Goal: Task Accomplishment & Management: Use online tool/utility

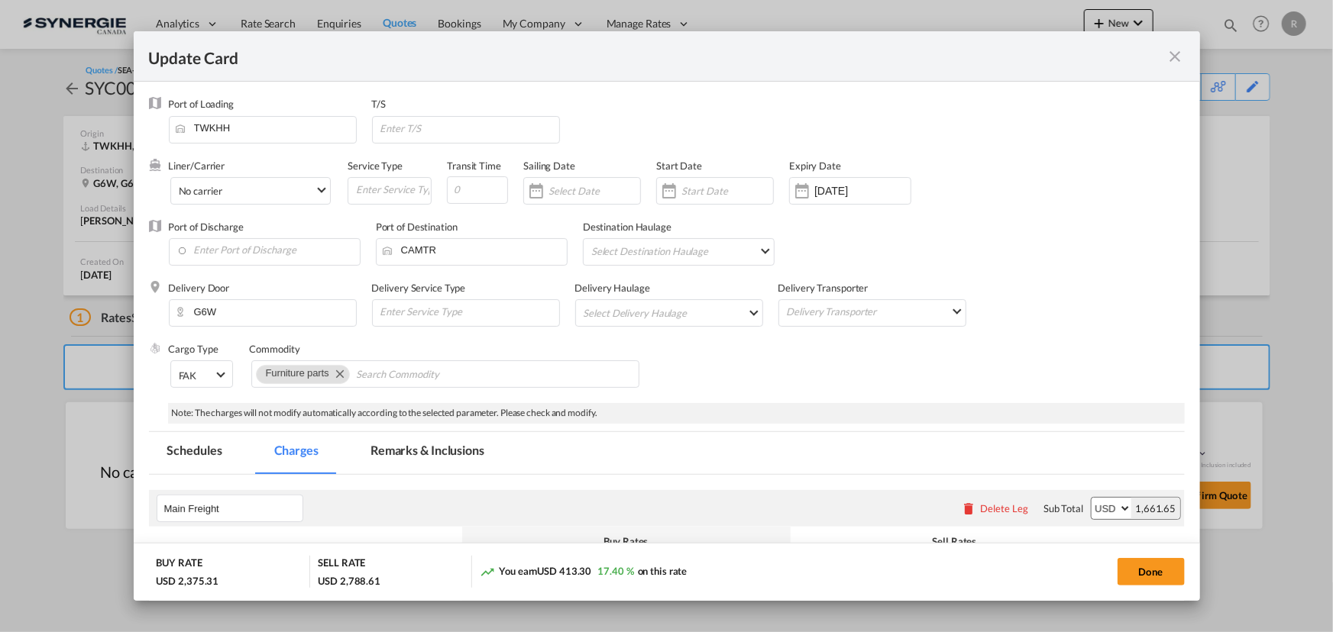
scroll to position [625, 0]
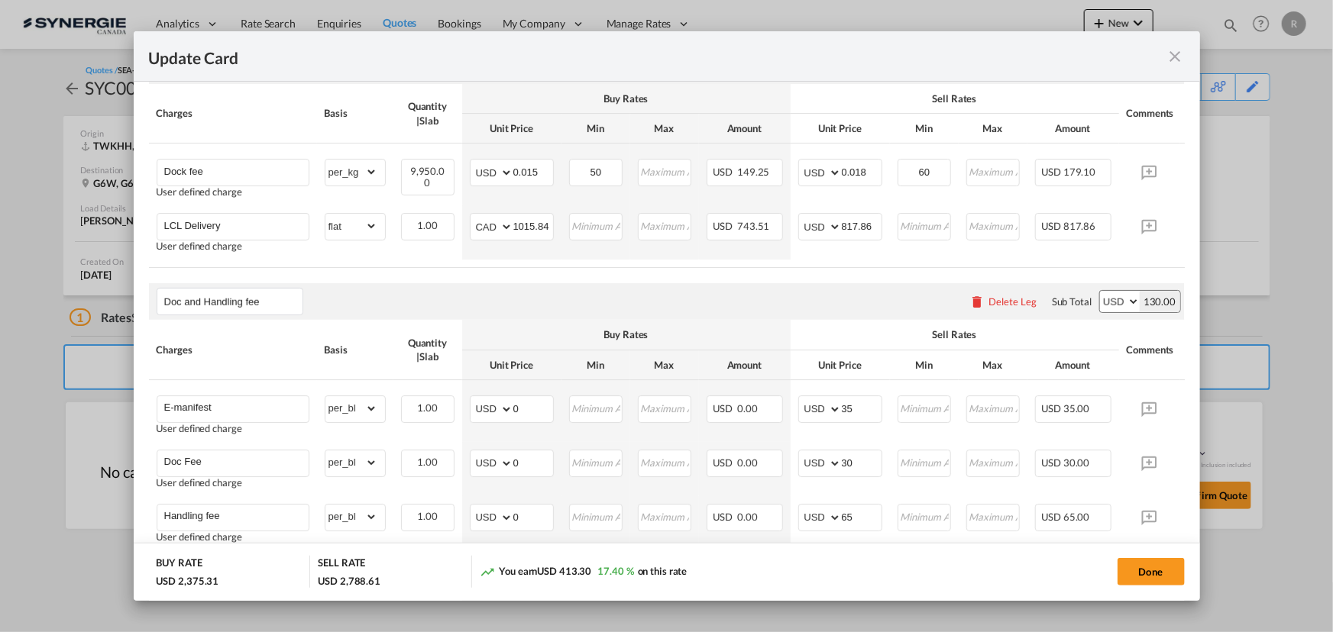
click at [1180, 58] on md-icon "icon-close fg-AAA8AD m-0 pointer" at bounding box center [1175, 56] width 18 height 18
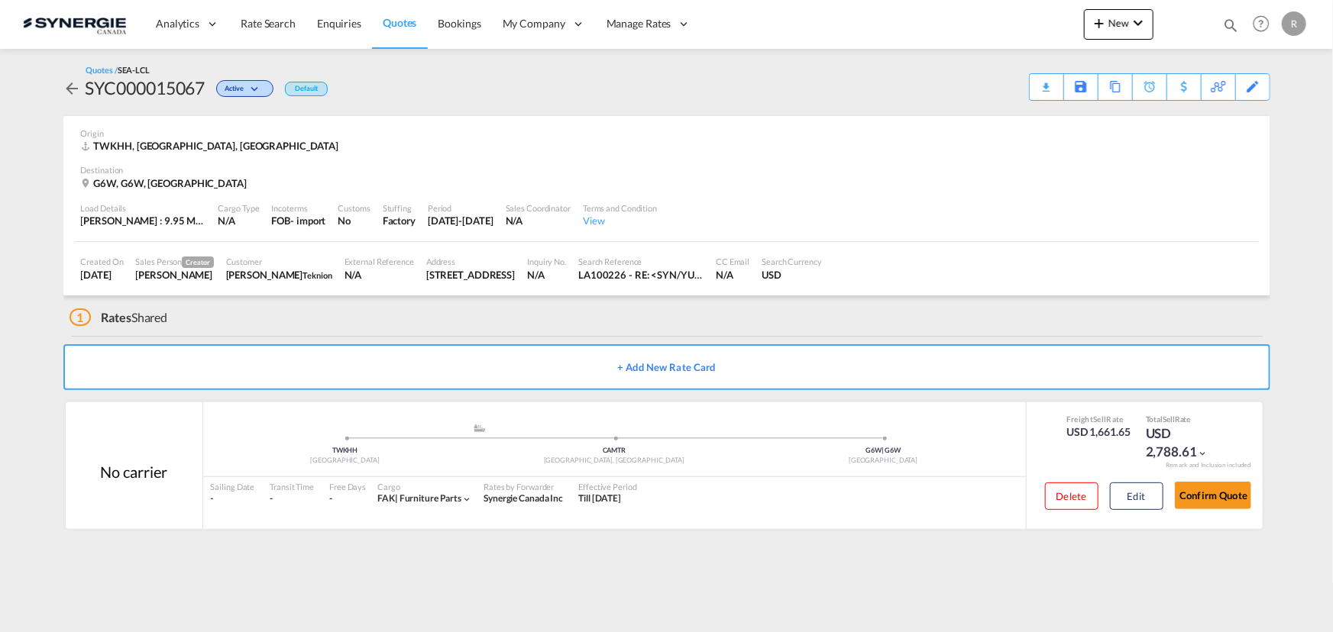
click at [1223, 24] on md-icon "icon-magnify" at bounding box center [1230, 25] width 17 height 17
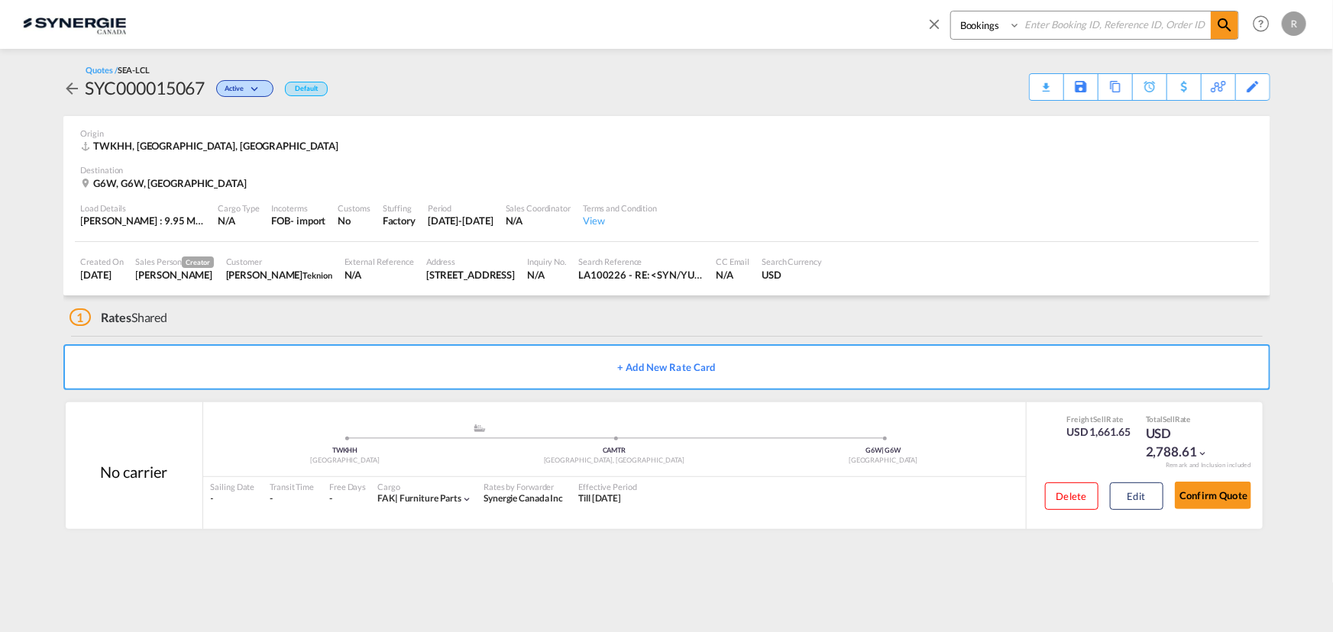
click at [995, 27] on select "Bookings Quotes Enquiries" at bounding box center [987, 24] width 73 height 27
select select "Quotes"
click at [951, 11] on select "Bookings Quotes Enquiries" at bounding box center [987, 24] width 73 height 27
click at [1101, 20] on input at bounding box center [1115, 24] width 190 height 27
type input "15189"
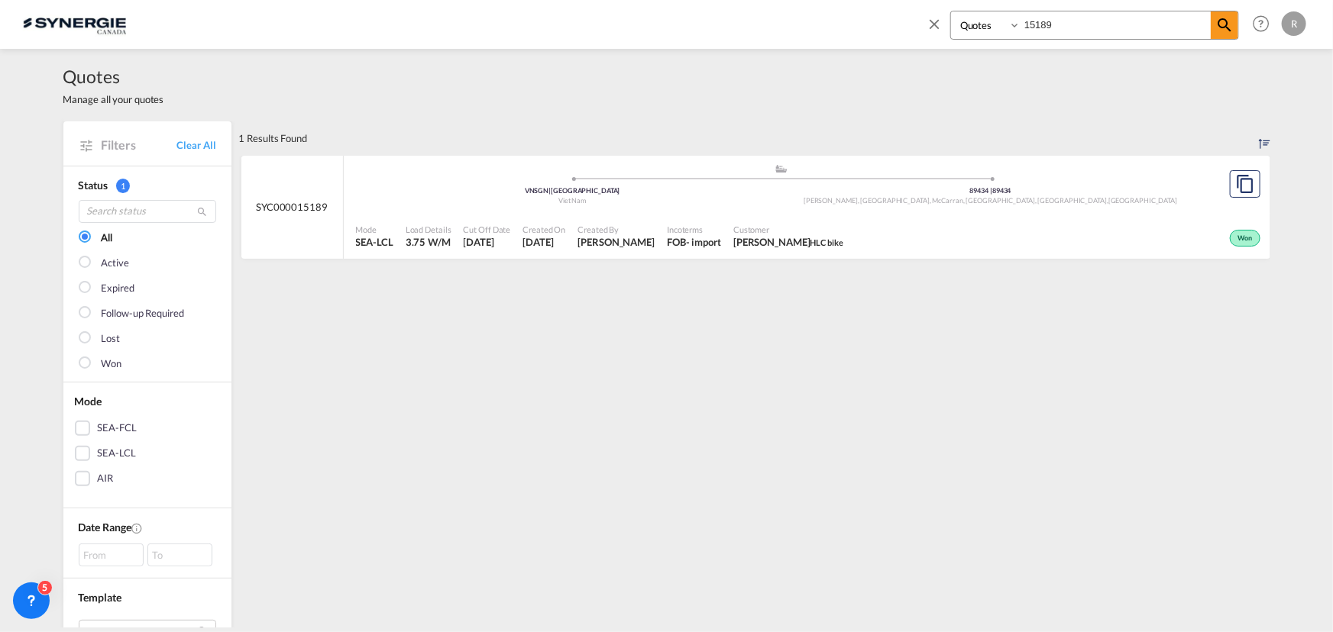
click at [933, 226] on div "Won" at bounding box center [1056, 237] width 415 height 38
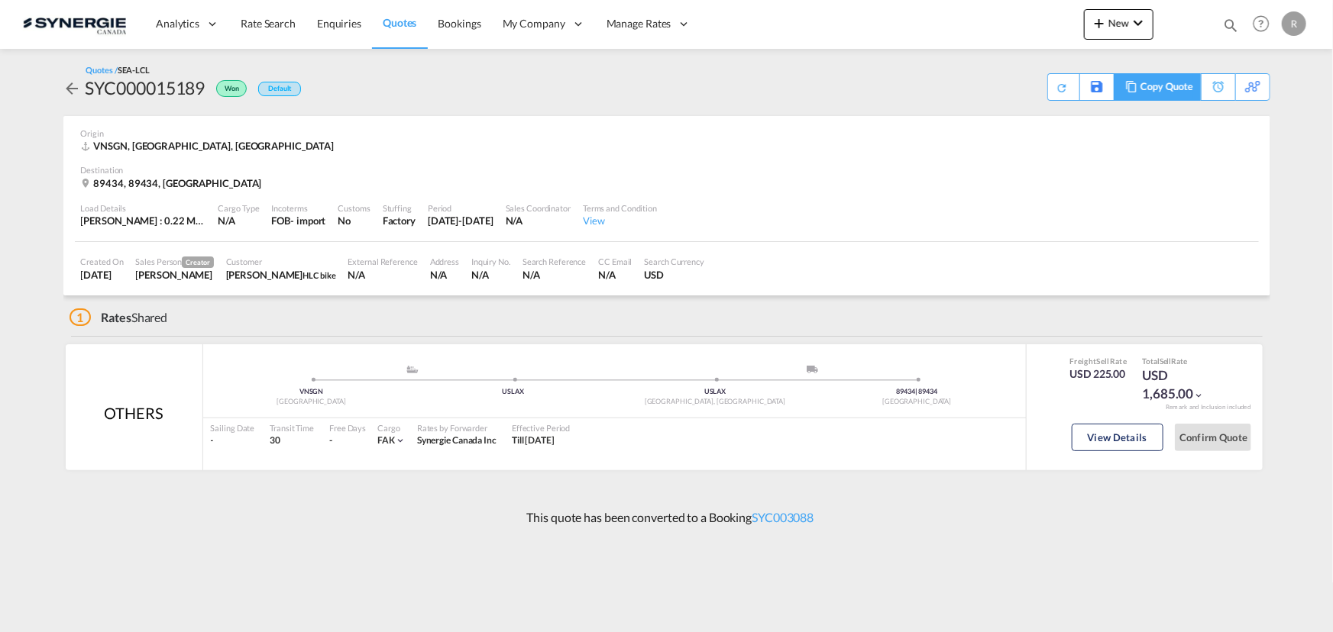
click at [1153, 89] on div "Copy Quote" at bounding box center [1166, 87] width 52 height 26
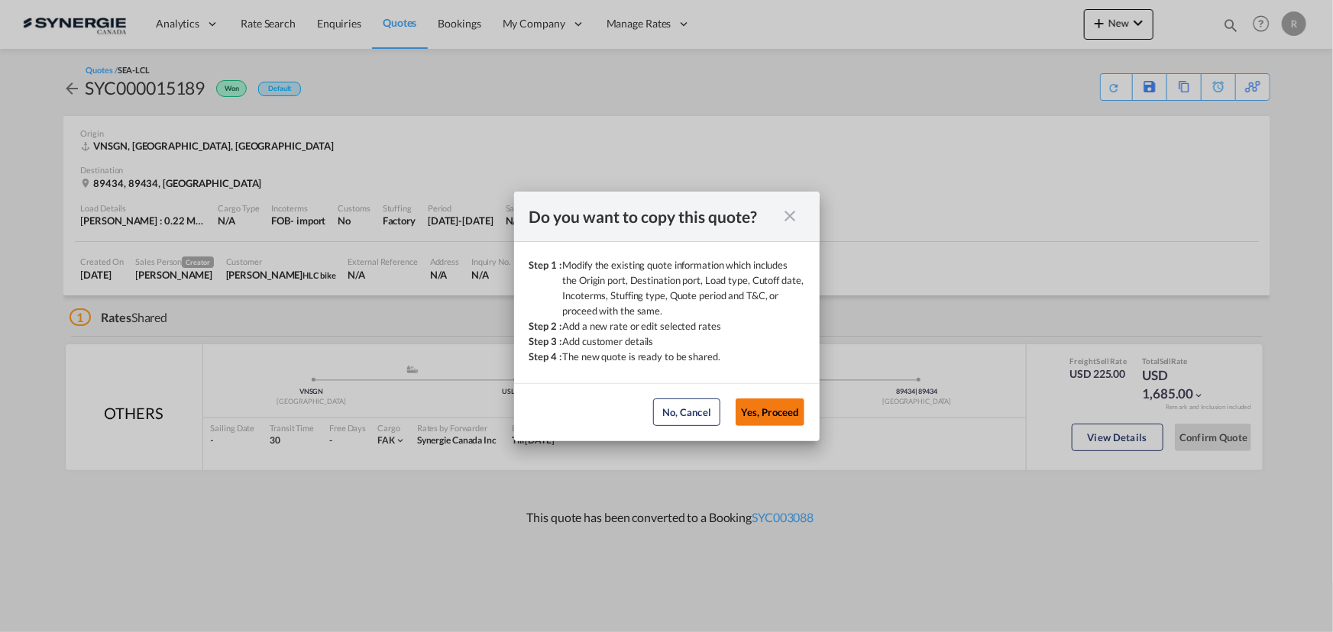
click at [751, 412] on button "Yes, Proceed" at bounding box center [770, 412] width 69 height 27
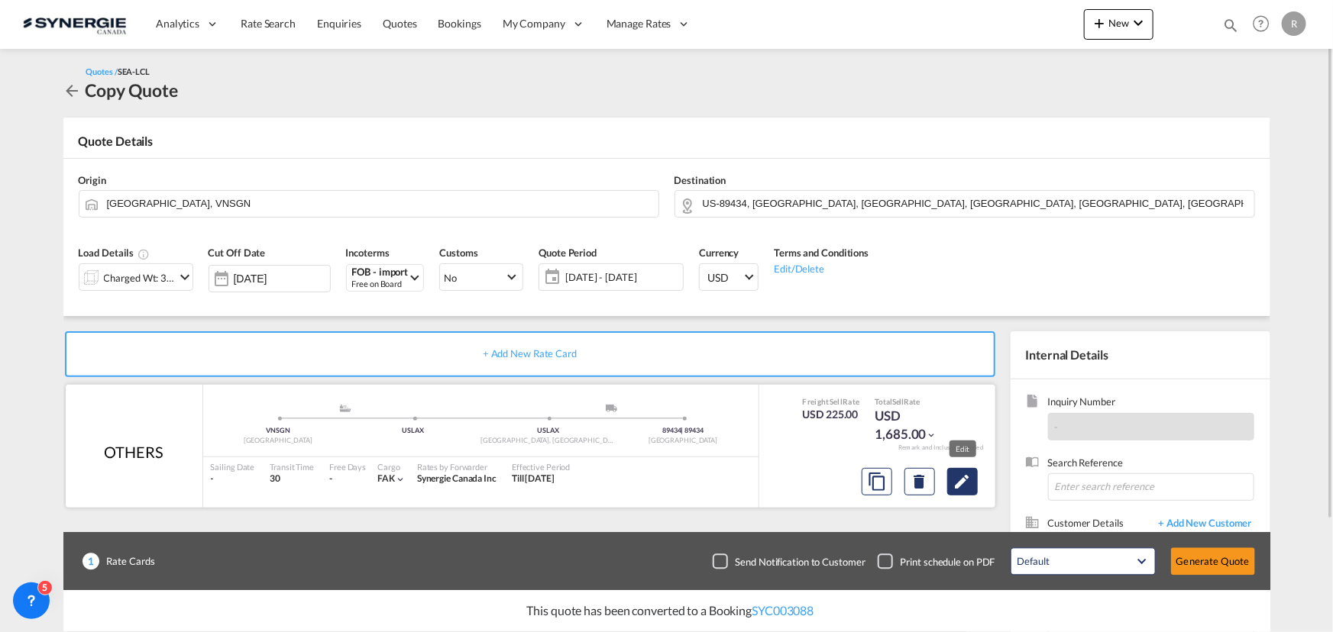
click at [968, 487] on md-icon "Edit" at bounding box center [962, 482] width 18 height 18
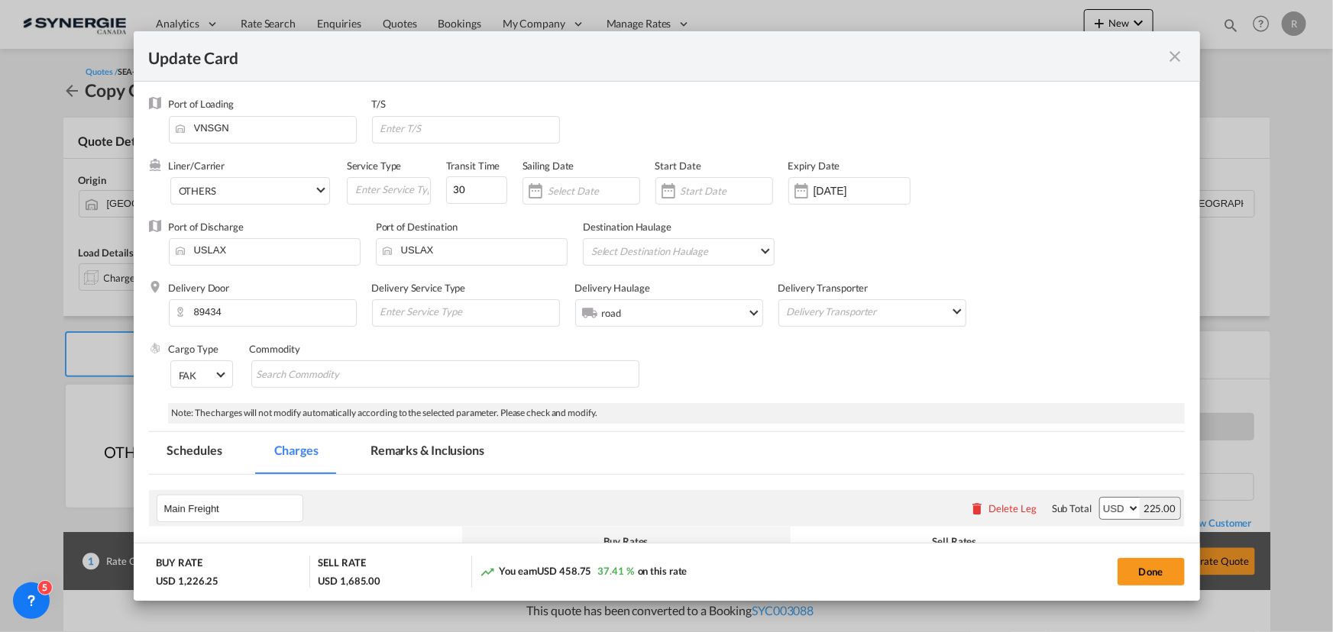
select select "per_w/m"
select select "per_bl"
select select "flat"
select select "per_bl"
select select "per_shipment"
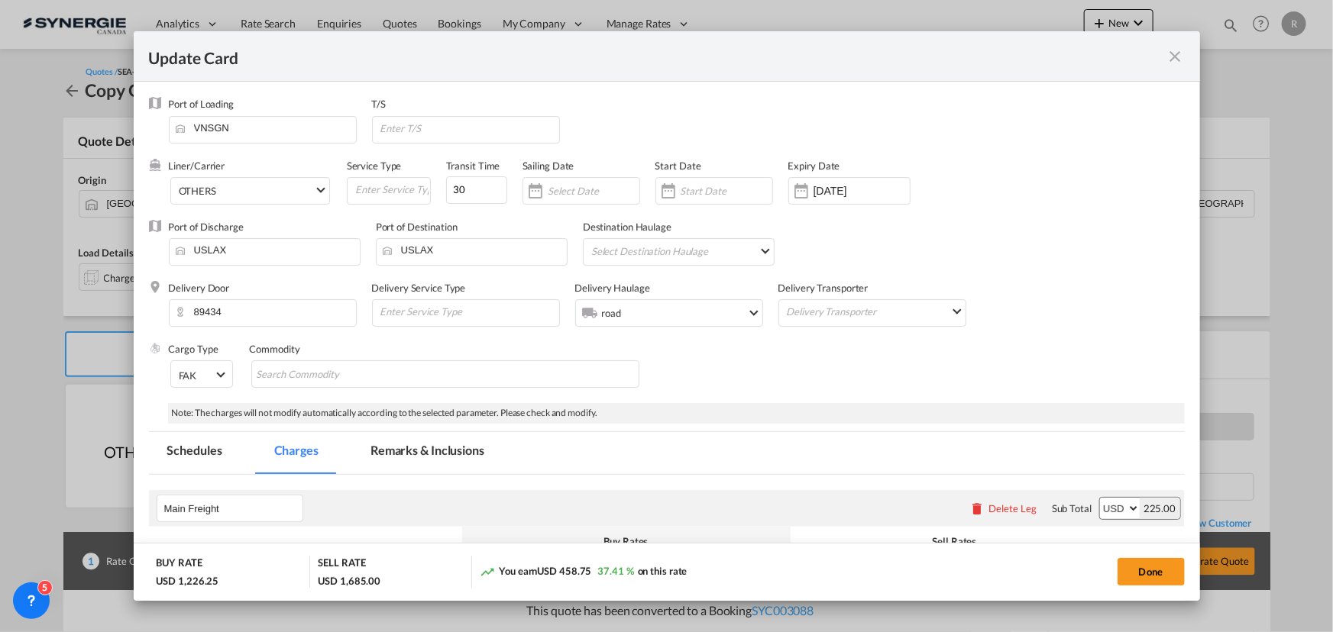
select select "per_bl"
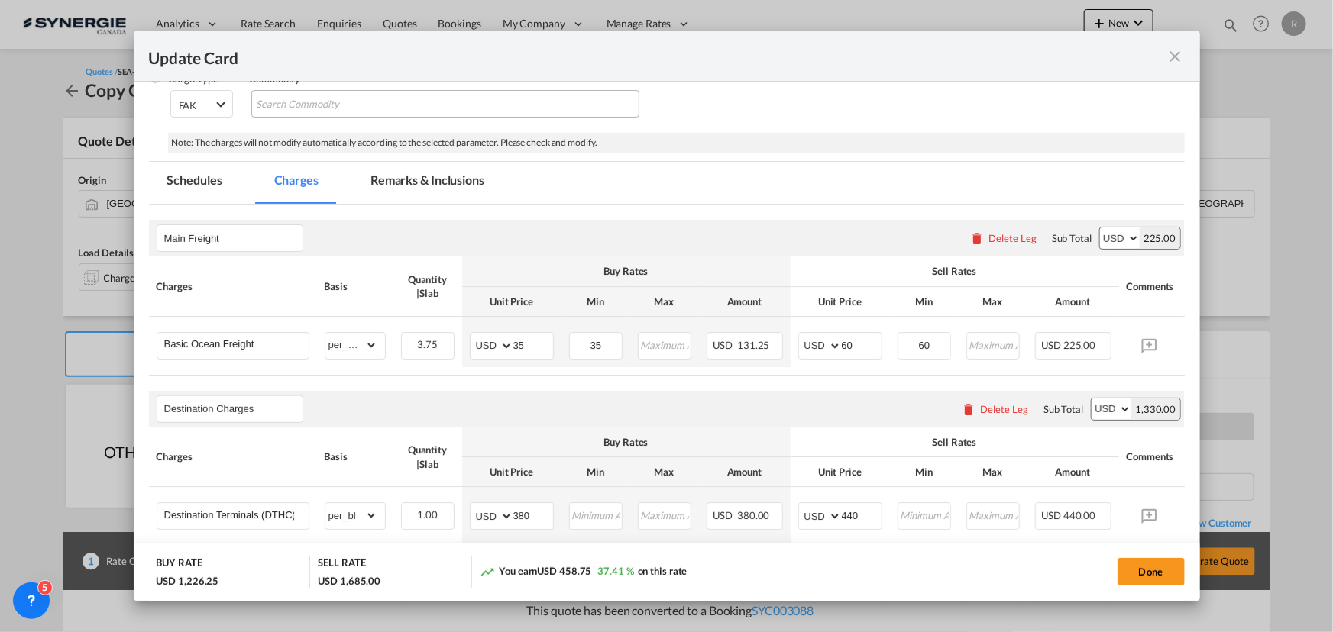
scroll to position [138, 0]
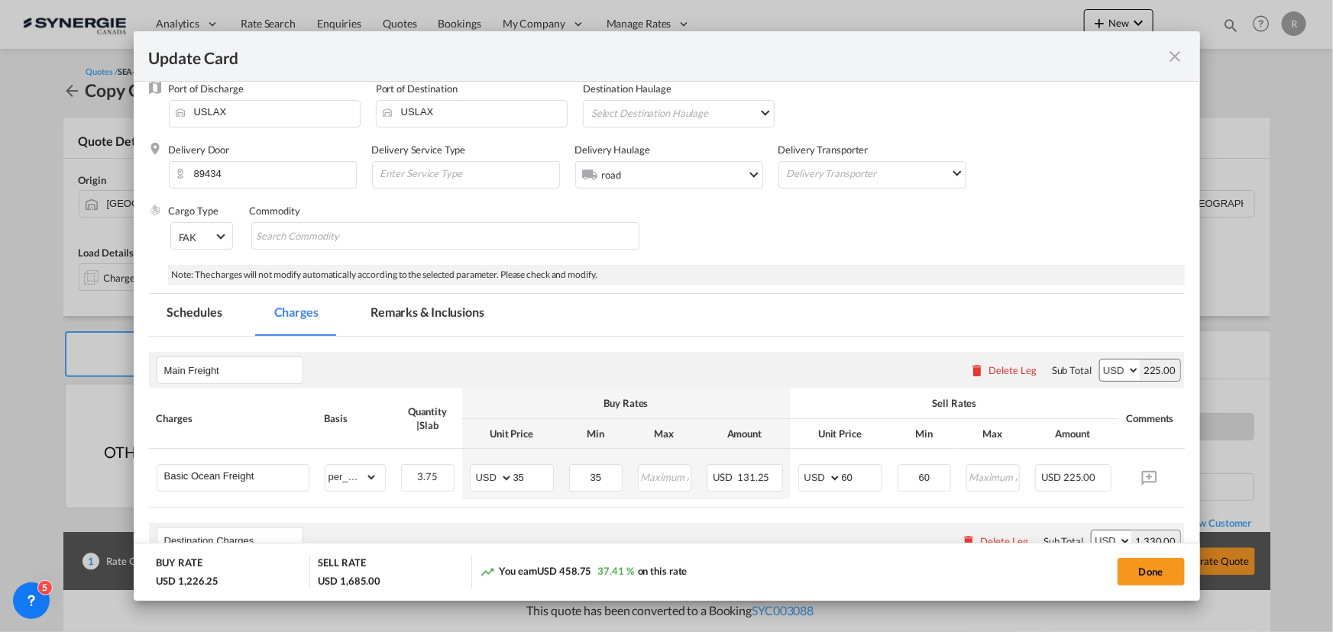
click at [428, 306] on md-tab-item "Remarks & Inclusions" at bounding box center [427, 315] width 150 height 42
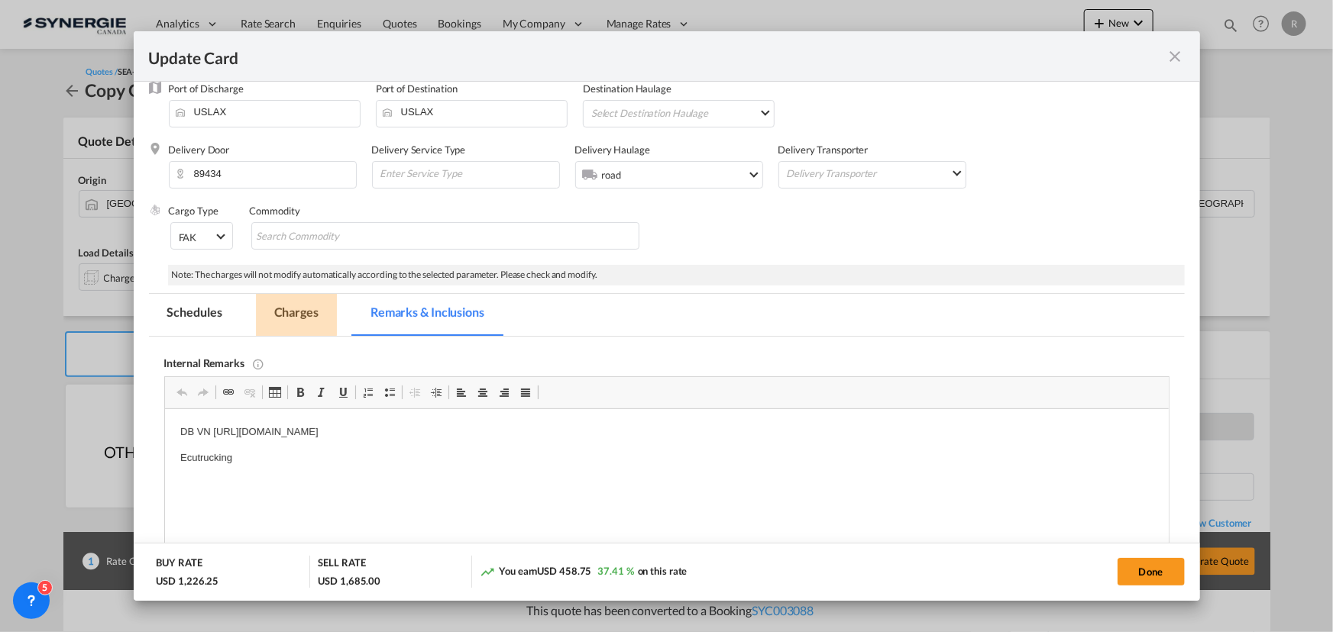
click at [293, 313] on md-tab-item "Charges" at bounding box center [296, 315] width 81 height 42
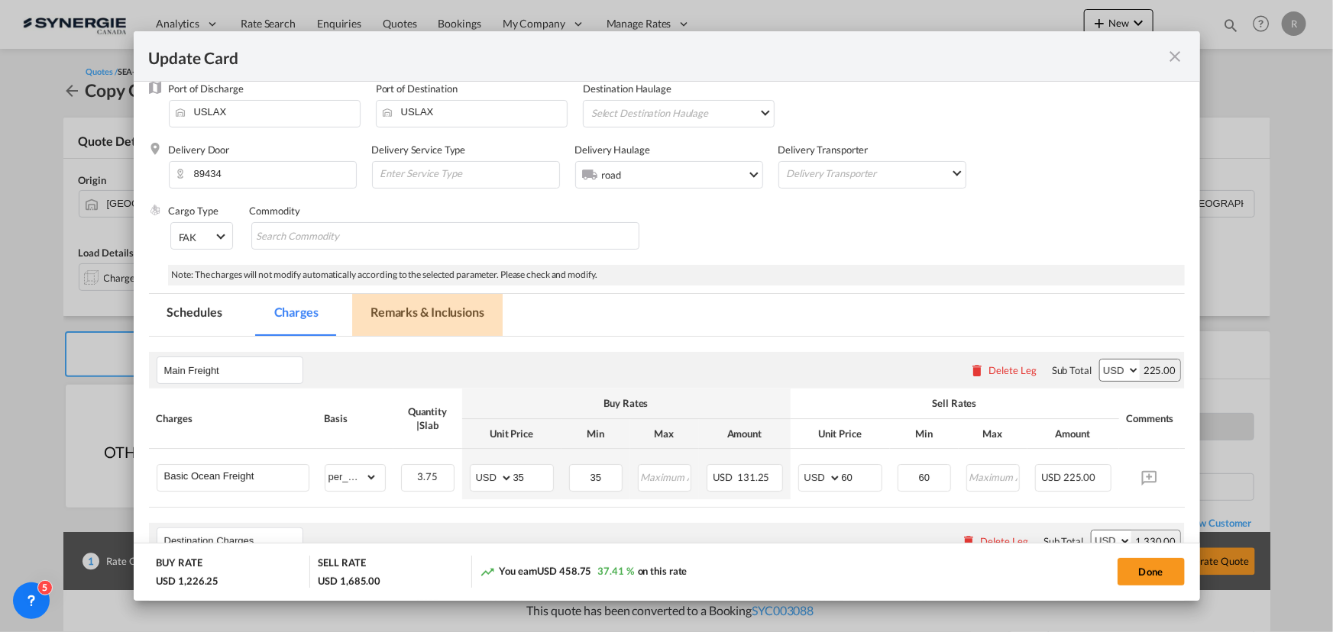
click at [448, 313] on md-tab-item "Remarks & Inclusions" at bounding box center [427, 315] width 150 height 42
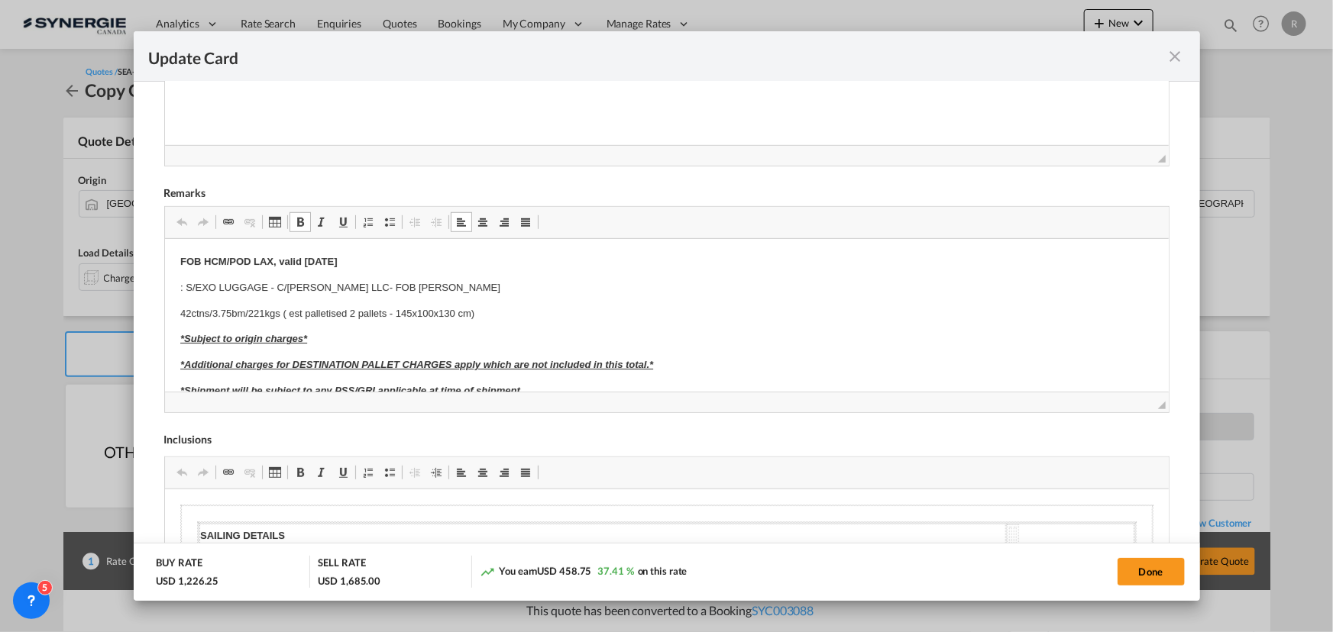
scroll to position [277, 0]
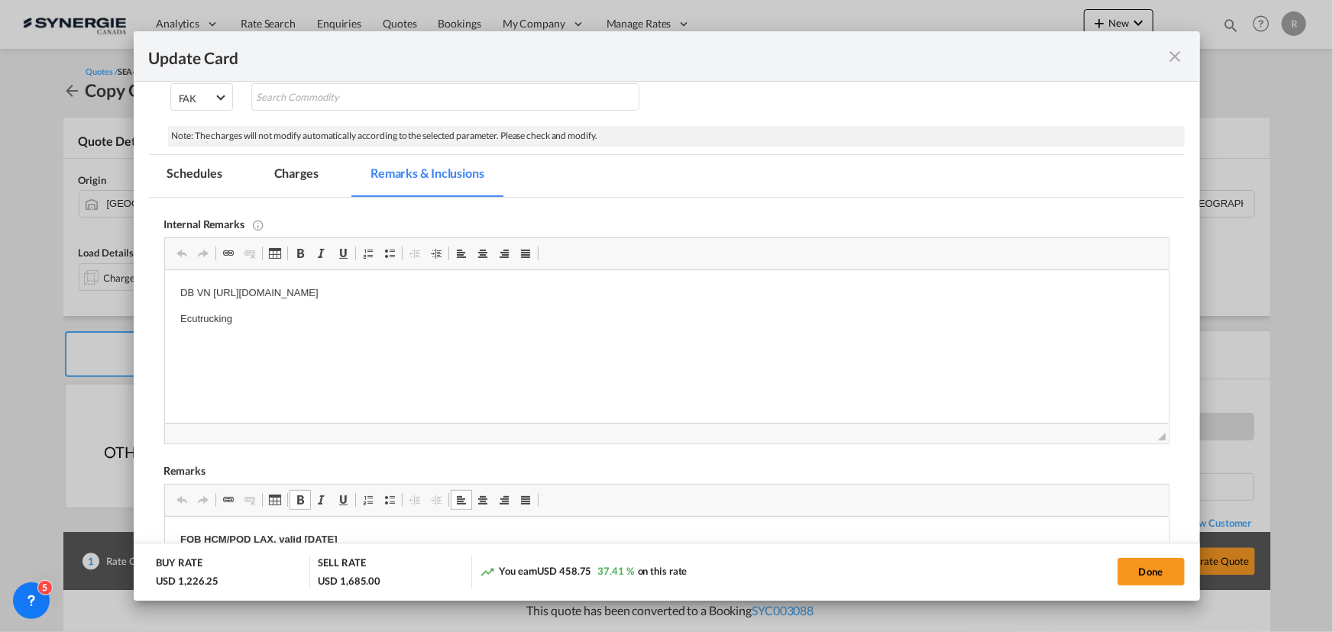
click at [300, 177] on md-tab-item "Charges" at bounding box center [296, 176] width 81 height 42
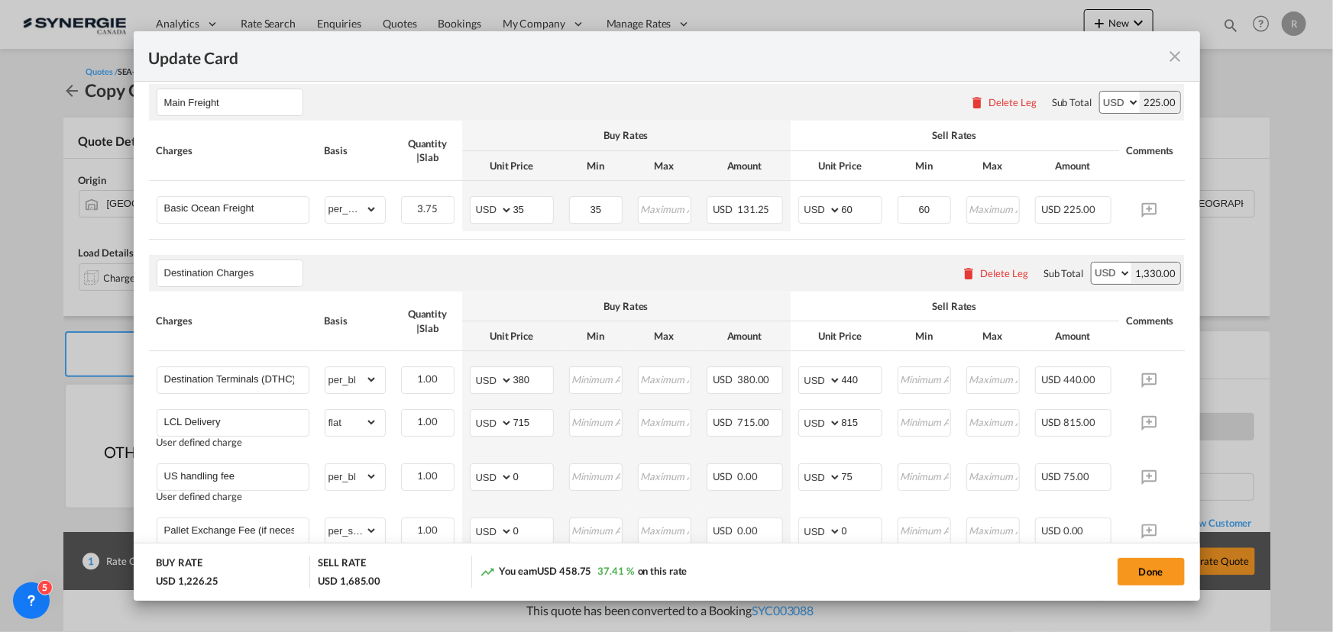
scroll to position [416, 0]
